Goal: Task Accomplishment & Management: Use online tool/utility

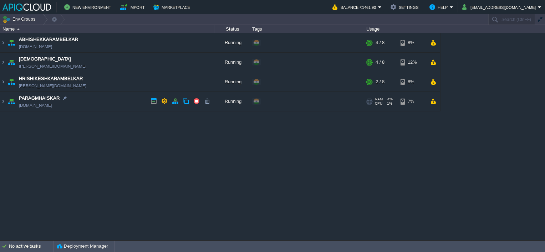
click at [131, 103] on td "PARAGMHAISKAR [DOMAIN_NAME]" at bounding box center [107, 102] width 214 height 20
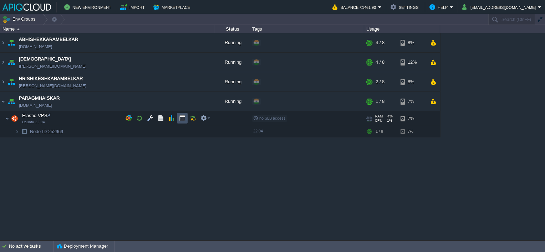
click at [181, 118] on button "button" at bounding box center [182, 118] width 6 height 6
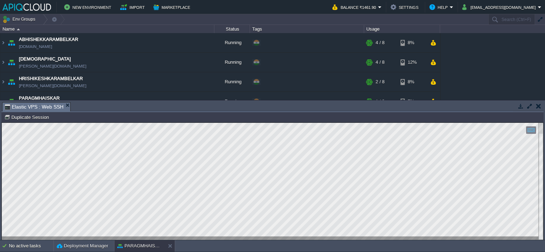
click at [536, 105] on button "button" at bounding box center [538, 106] width 5 height 6
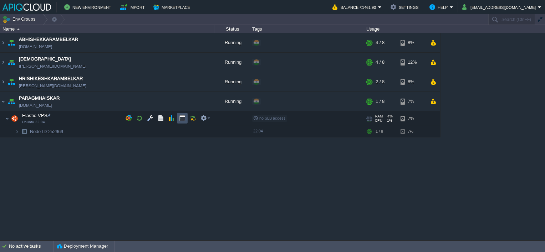
click at [180, 119] on button "button" at bounding box center [182, 118] width 6 height 6
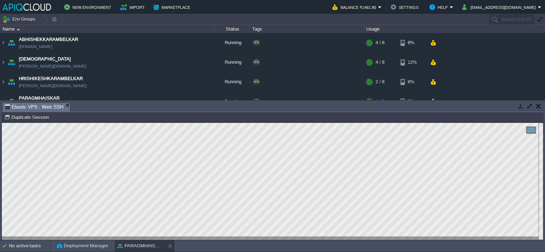
click at [538, 105] on button "button" at bounding box center [538, 106] width 5 height 6
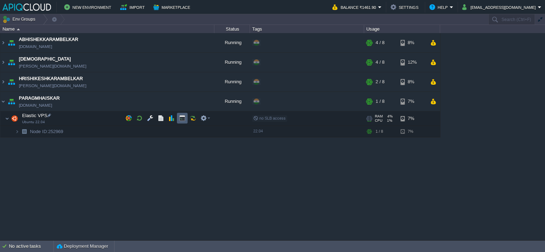
click at [182, 118] on button "button" at bounding box center [182, 118] width 6 height 6
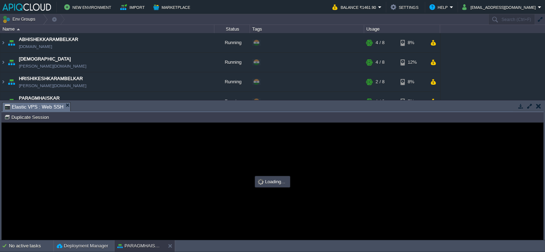
type input "#000000"
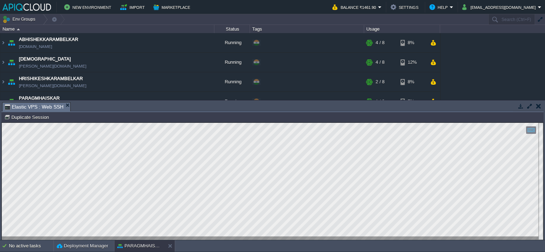
click at [539, 105] on button "button" at bounding box center [538, 106] width 5 height 6
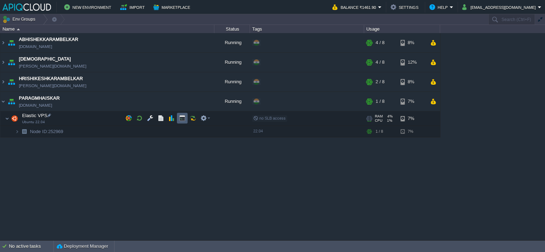
click at [181, 119] on button "button" at bounding box center [182, 118] width 6 height 6
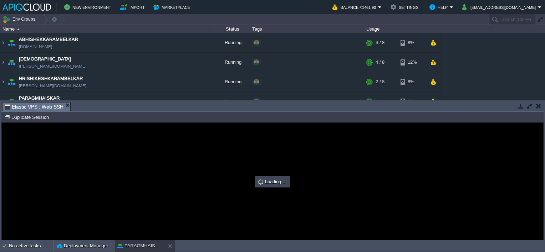
type input "#000000"
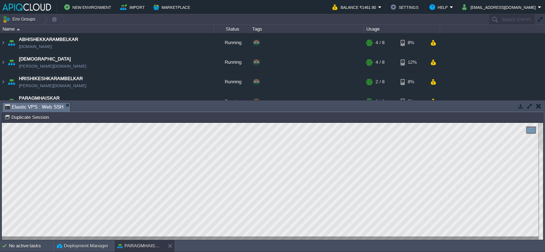
click at [542, 104] on td at bounding box center [537, 106] width 9 height 9
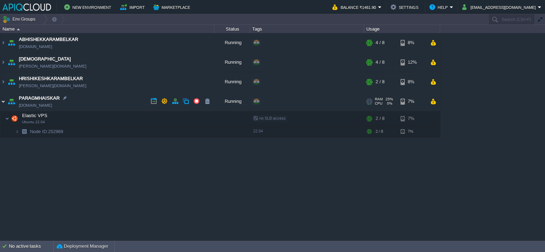
click at [3, 103] on img at bounding box center [3, 101] width 6 height 19
